Goal: Task Accomplishment & Management: Complete application form

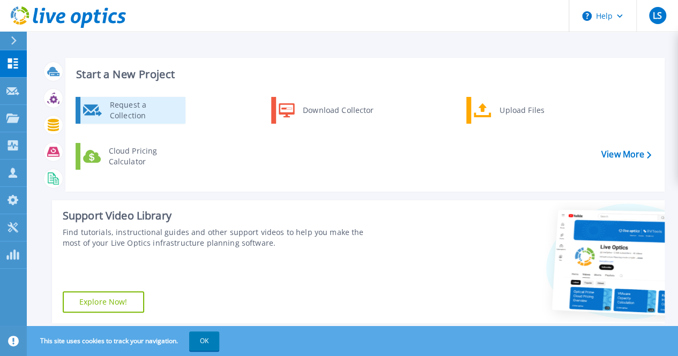
click at [145, 111] on div "Request a Collection" at bounding box center [144, 110] width 78 height 21
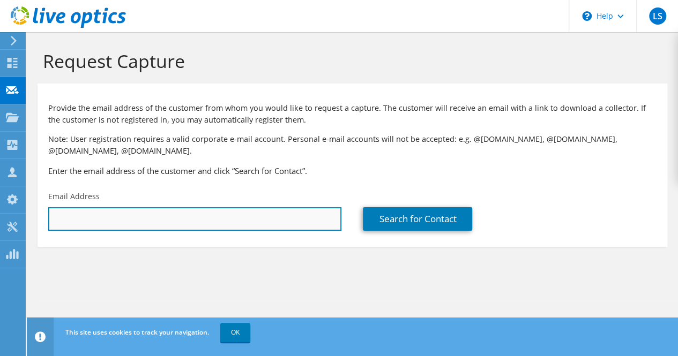
click at [190, 218] on input "text" at bounding box center [194, 219] width 293 height 24
paste input "liam.ward@expertgroup.com"
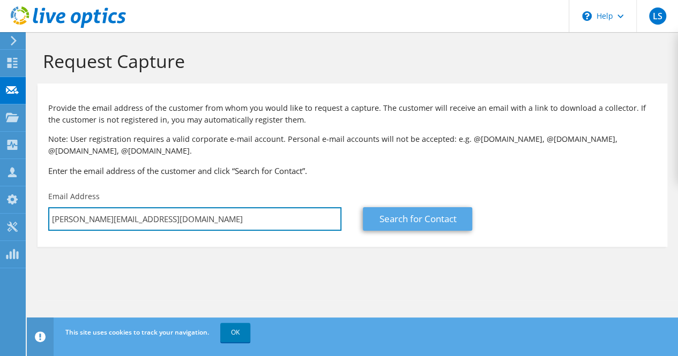
type input "[PERSON_NAME][EMAIL_ADDRESS][DOMAIN_NAME]"
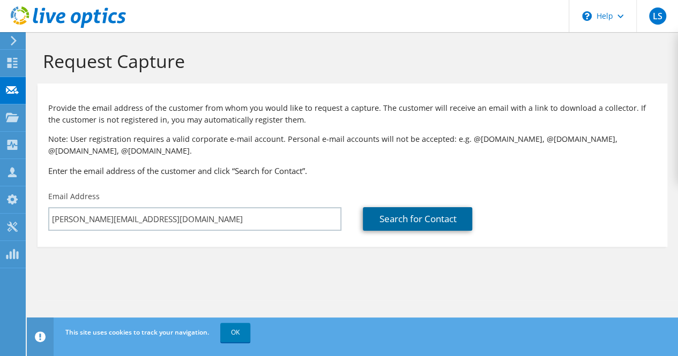
click at [408, 227] on link "Search for Contact" at bounding box center [417, 219] width 109 height 24
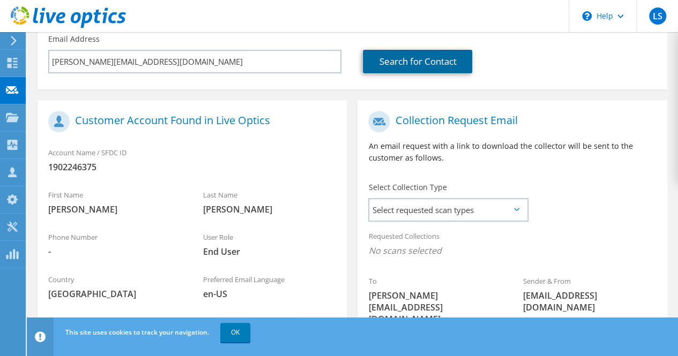
scroll to position [155, 0]
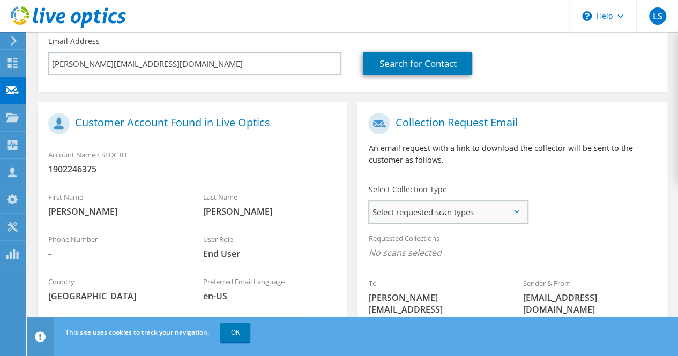
click at [458, 210] on span "Select requested scan types" at bounding box center [448, 212] width 158 height 21
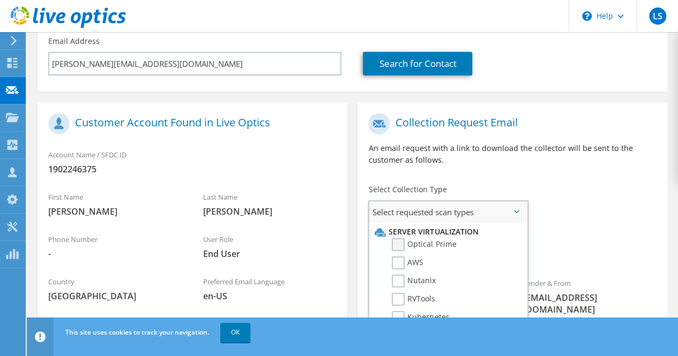
click at [396, 248] on label "Optical Prime" at bounding box center [424, 245] width 64 height 13
click at [0, 0] on input "Optical Prime" at bounding box center [0, 0] width 0 height 0
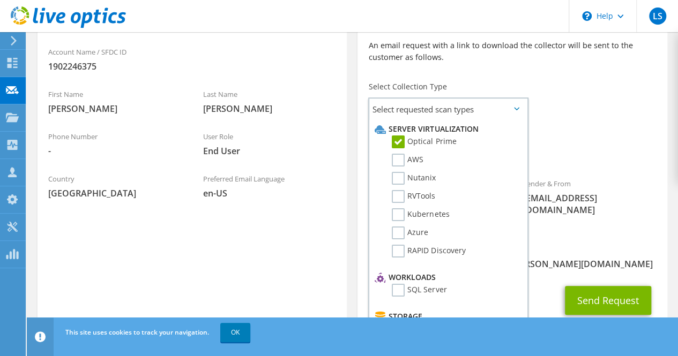
scroll to position [257, 0]
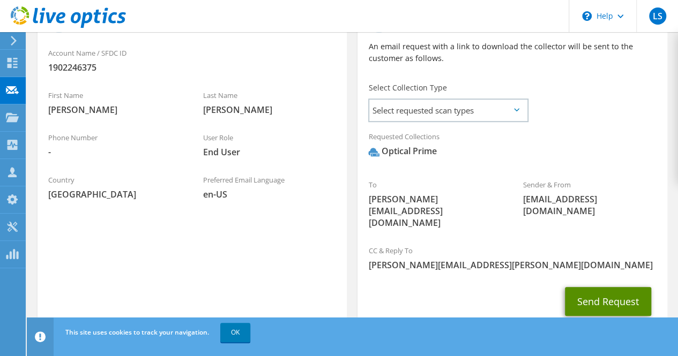
click at [610, 287] on button "Send Request" at bounding box center [608, 301] width 86 height 29
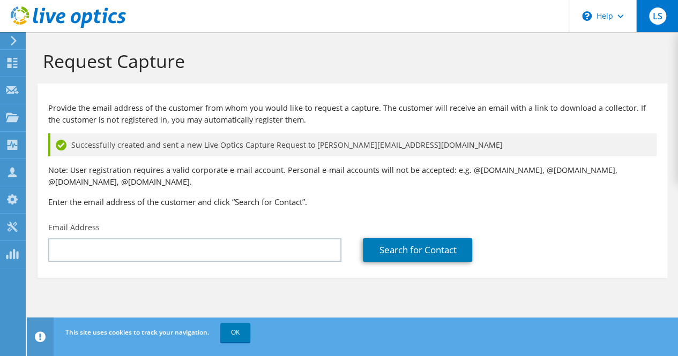
click at [659, 14] on span "LS" at bounding box center [657, 16] width 17 height 17
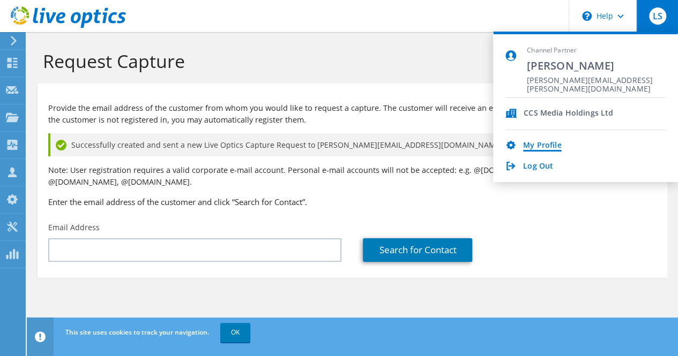
click at [535, 145] on link "My Profile" at bounding box center [542, 146] width 38 height 10
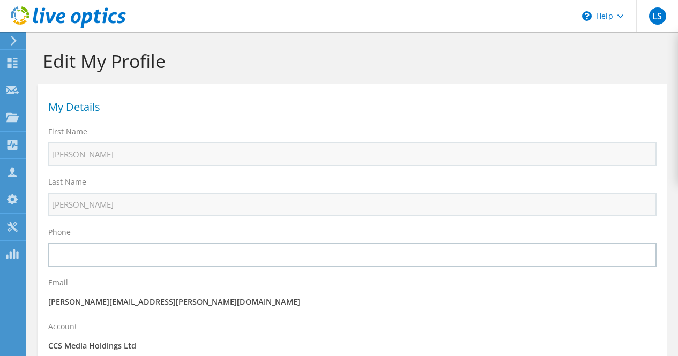
select select "75"
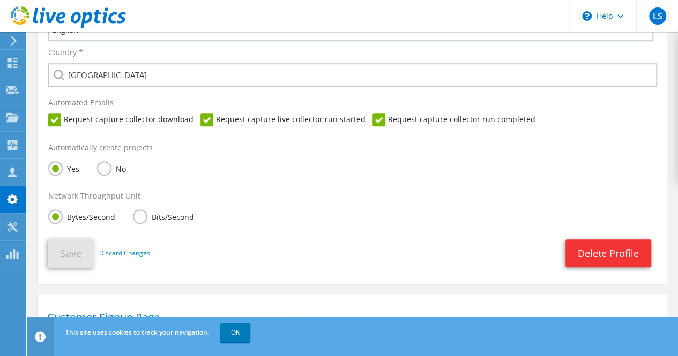
scroll to position [408, 0]
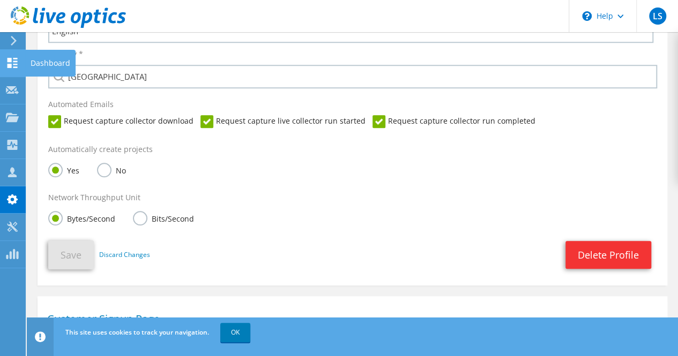
click at [11, 63] on icon at bounding box center [12, 63] width 13 height 10
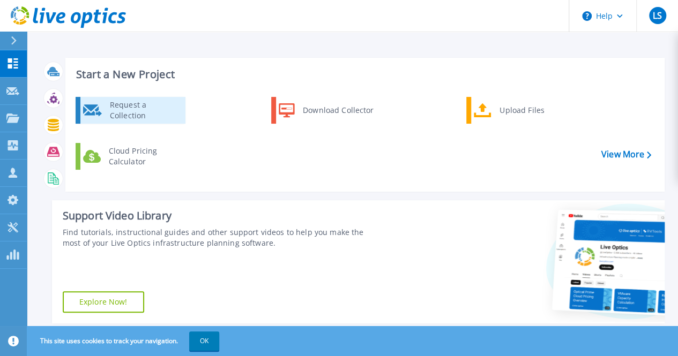
click at [135, 103] on div "Request a Collection" at bounding box center [144, 110] width 78 height 21
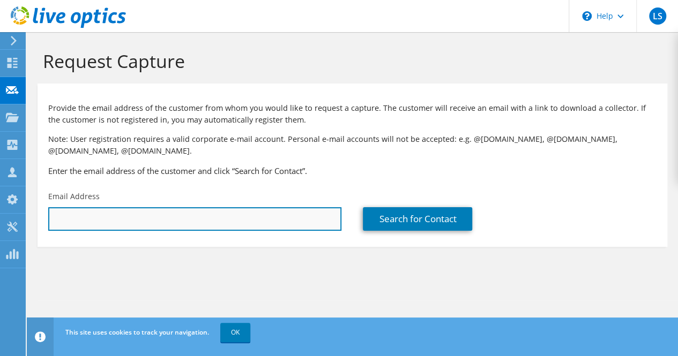
click at [301, 213] on input "text" at bounding box center [194, 219] width 293 height 24
paste input "[PERSON_NAME][EMAIL_ADDRESS][DOMAIN_NAME]"
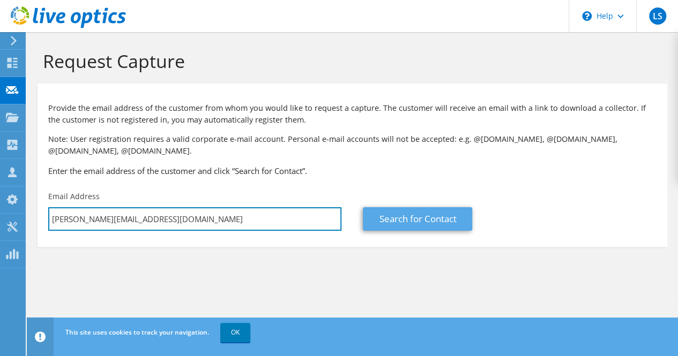
type input "[PERSON_NAME][EMAIL_ADDRESS][DOMAIN_NAME]"
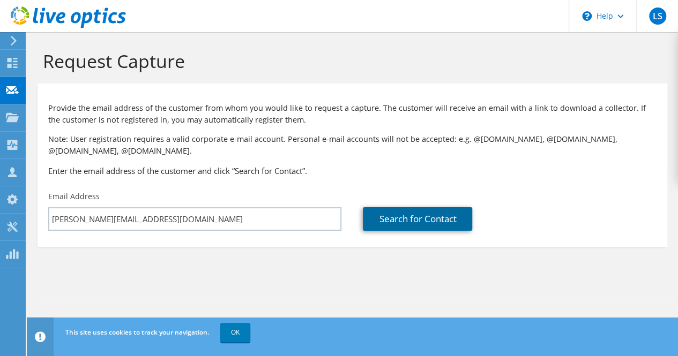
click at [410, 215] on link "Search for Contact" at bounding box center [417, 219] width 109 height 24
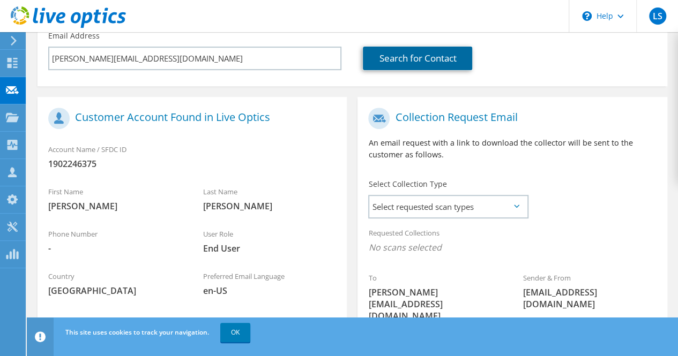
scroll to position [266, 0]
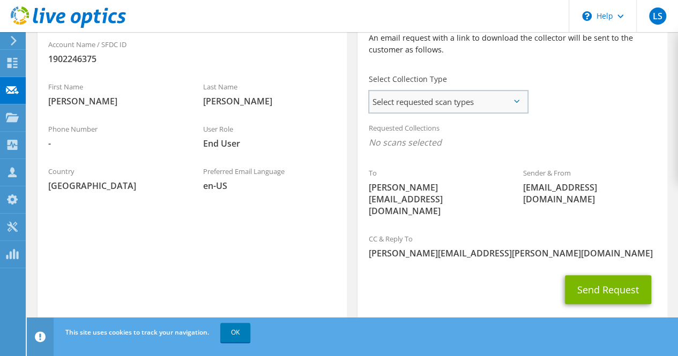
click at [507, 104] on span "Select requested scan types" at bounding box center [448, 101] width 158 height 21
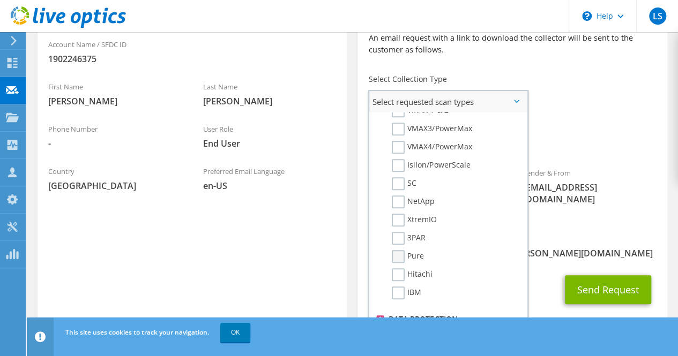
click at [397, 256] on label "Pure" at bounding box center [408, 256] width 32 height 13
click at [0, 0] on input "Pure" at bounding box center [0, 0] width 0 height 0
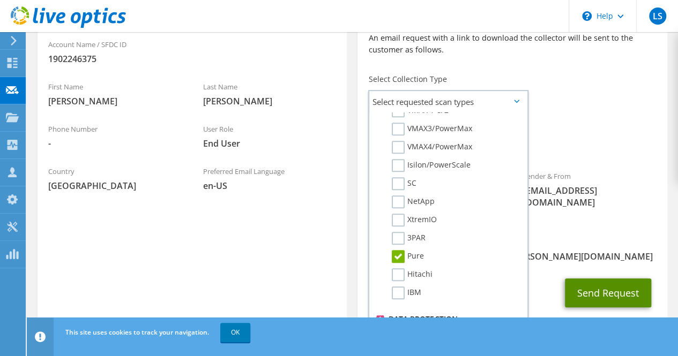
click at [617, 279] on button "Send Request" at bounding box center [608, 293] width 86 height 29
